Goal: Task Accomplishment & Management: Manage account settings

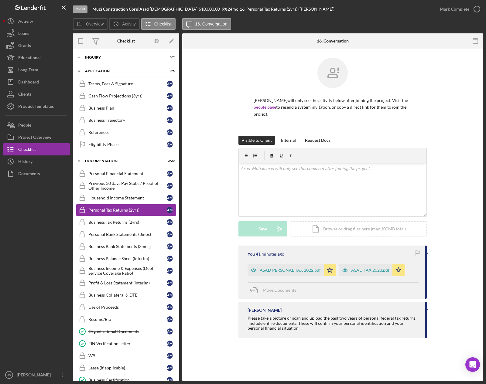
scroll to position [90, 0]
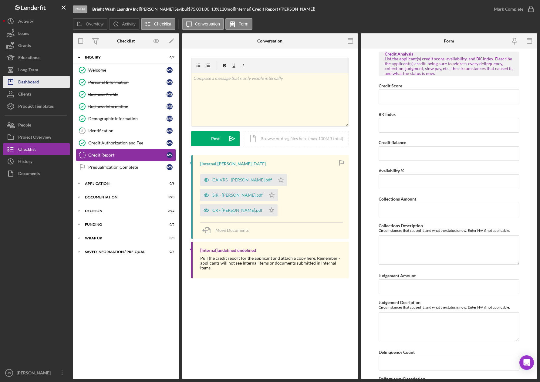
click at [39, 83] on button "Icon/Dashboard Dashboard" at bounding box center [36, 82] width 67 height 12
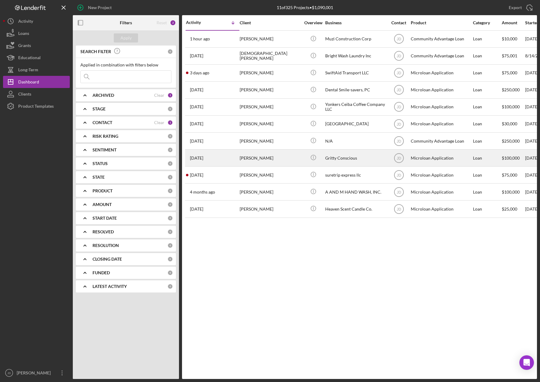
click at [350, 158] on div "Gritty Conscious" at bounding box center [355, 158] width 61 height 16
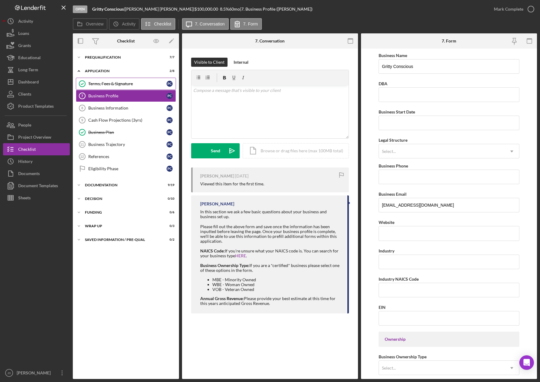
click at [115, 82] on div "Terms, Fees & Signature" at bounding box center [127, 83] width 78 height 5
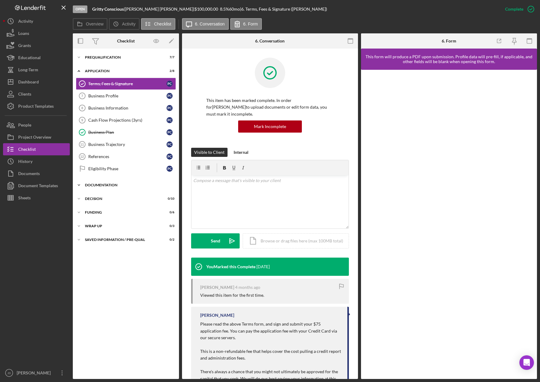
click at [79, 185] on icon "Icon/Expander" at bounding box center [79, 185] width 12 height 12
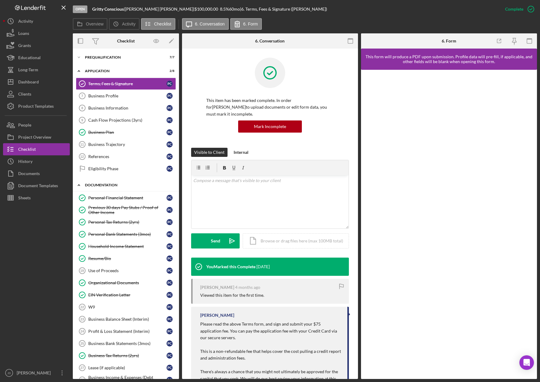
click at [79, 185] on icon "Icon/Expander" at bounding box center [79, 185] width 12 height 12
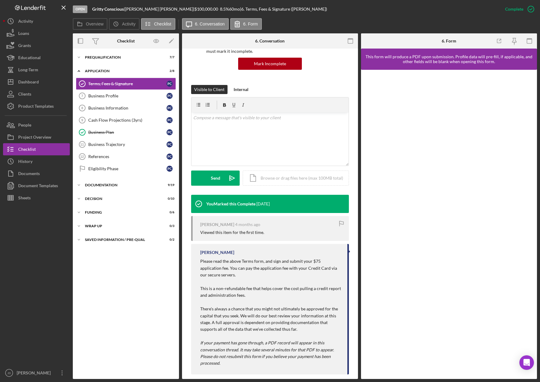
scroll to position [63, 0]
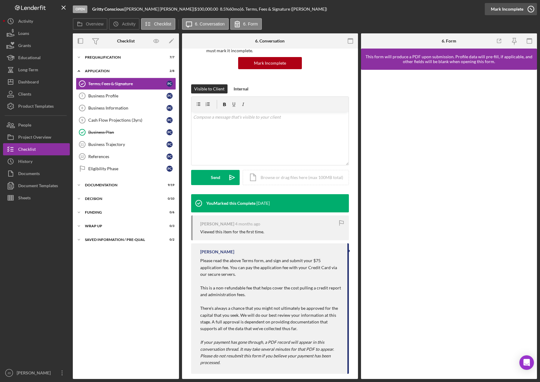
click at [533, 9] on icon "button" at bounding box center [531, 9] width 15 height 15
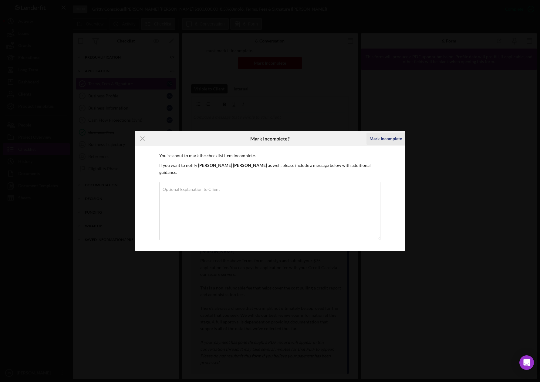
click at [386, 143] on div "Mark Incomplete" at bounding box center [386, 139] width 32 height 12
